Goal: Task Accomplishment & Management: Complete application form

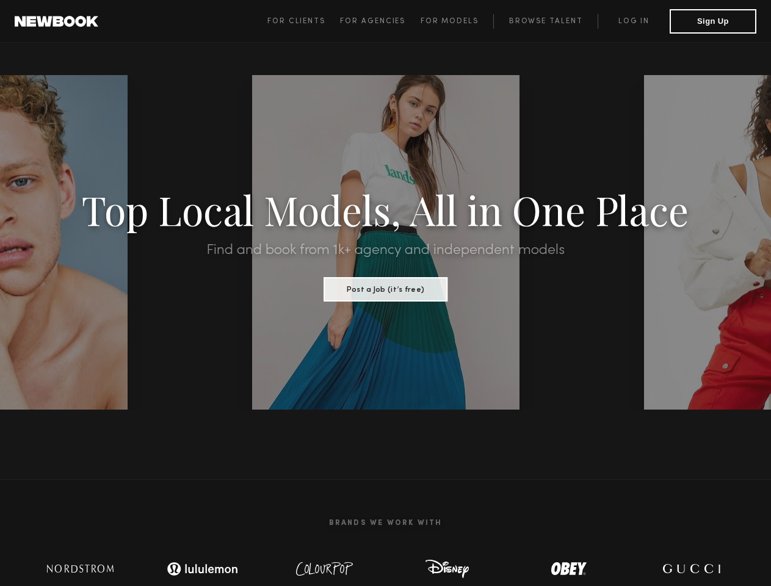
click at [300, 21] on span "For Clients" at bounding box center [296, 21] width 58 height 7
click at [375, 21] on span "For Agencies" at bounding box center [372, 21] width 65 height 7
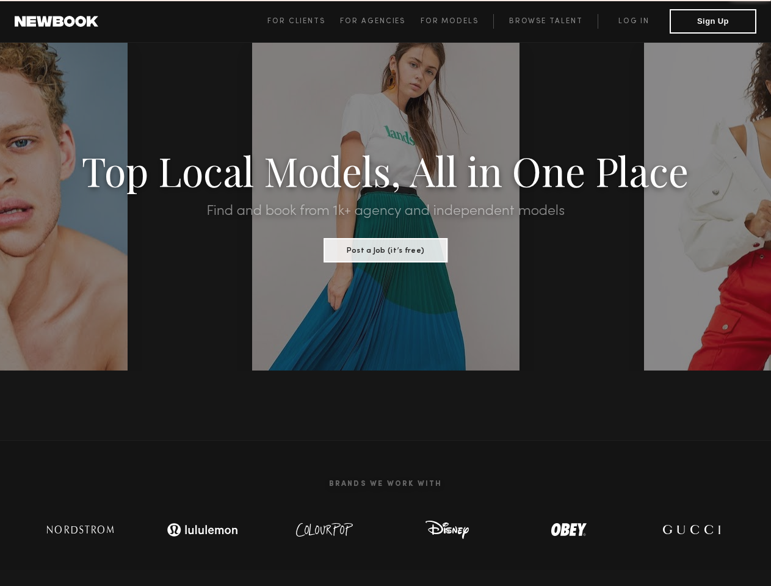
click at [452, 21] on span "For Models" at bounding box center [450, 21] width 58 height 7
click at [713, 21] on button "Sign Up" at bounding box center [713, 21] width 87 height 24
